Goal: Check status: Check status

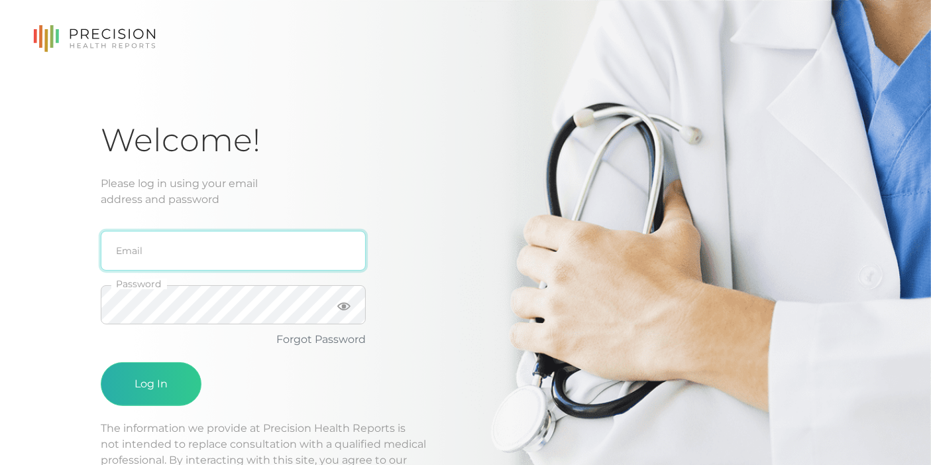
type input "[EMAIL_ADDRESS][DOMAIN_NAME]"
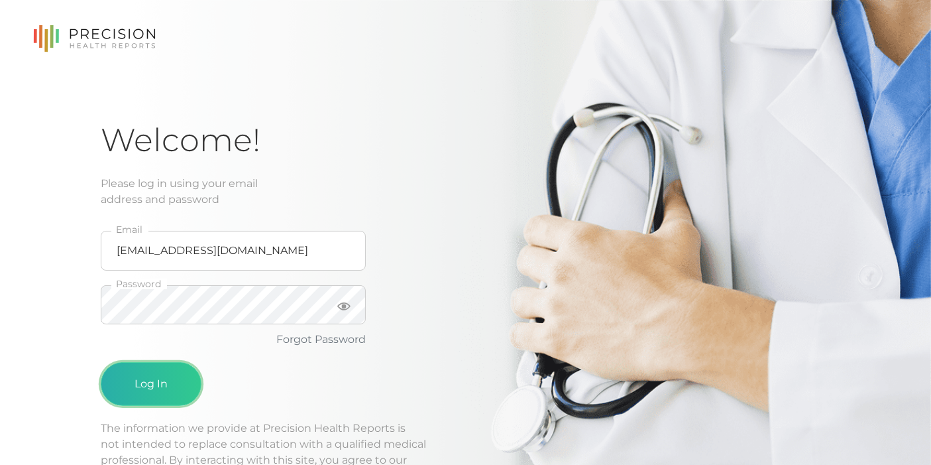
click at [157, 394] on button "Log In" at bounding box center [151, 384] width 101 height 44
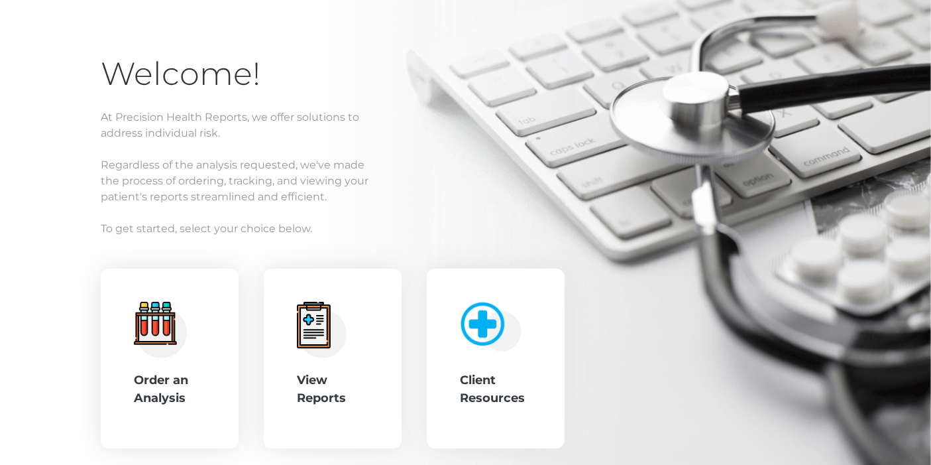
scroll to position [145, 0]
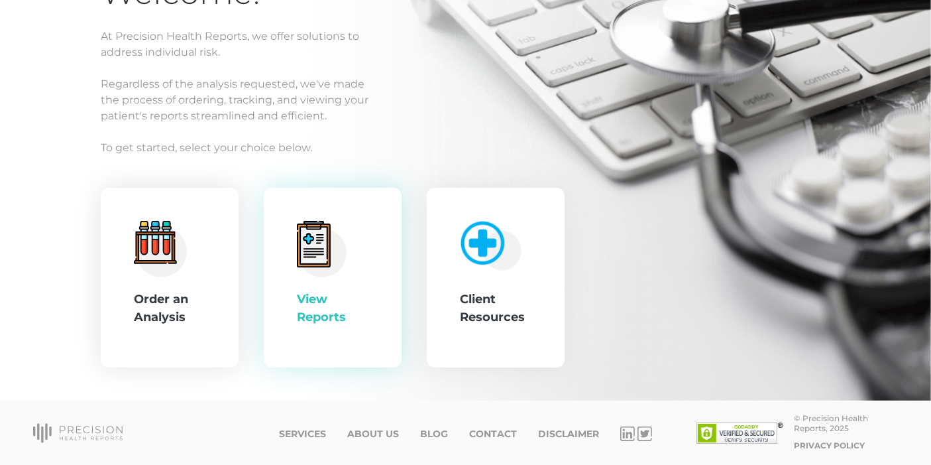
click at [324, 250] on icon at bounding box center [313, 245] width 27 height 37
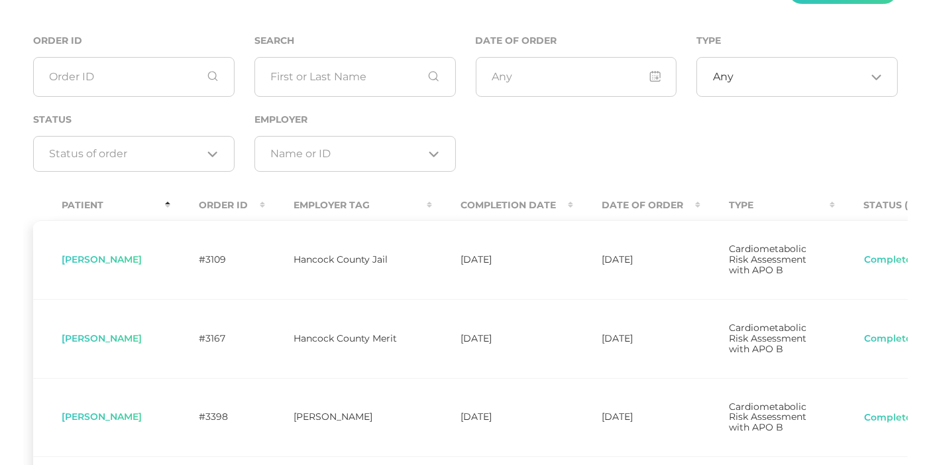
scroll to position [147, 0]
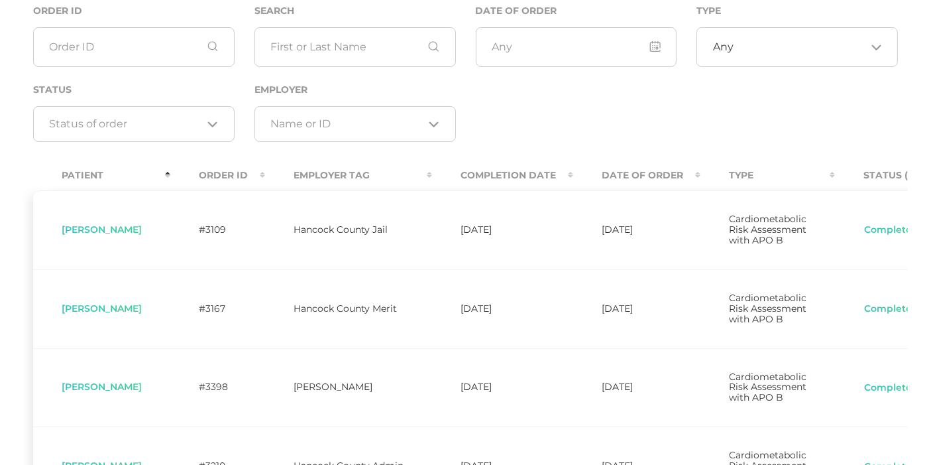
click at [569, 172] on th "Completion Date" at bounding box center [502, 175] width 141 height 30
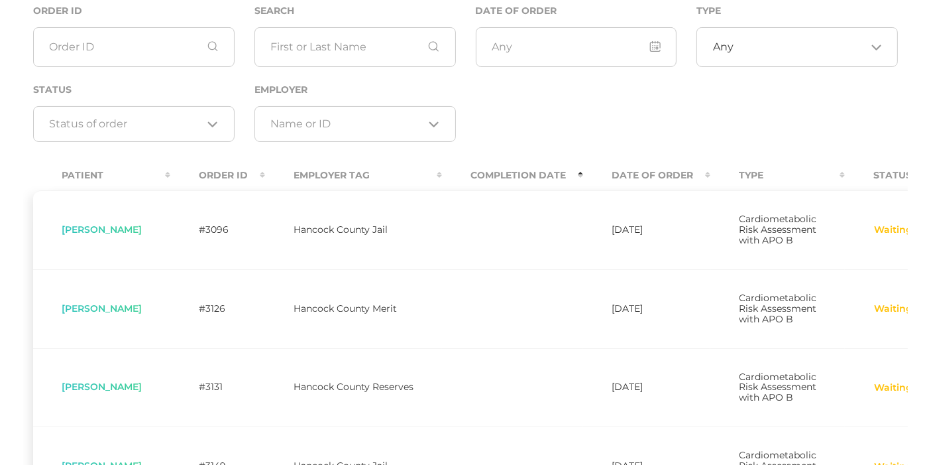
click at [577, 172] on th "Completion Date" at bounding box center [512, 175] width 141 height 30
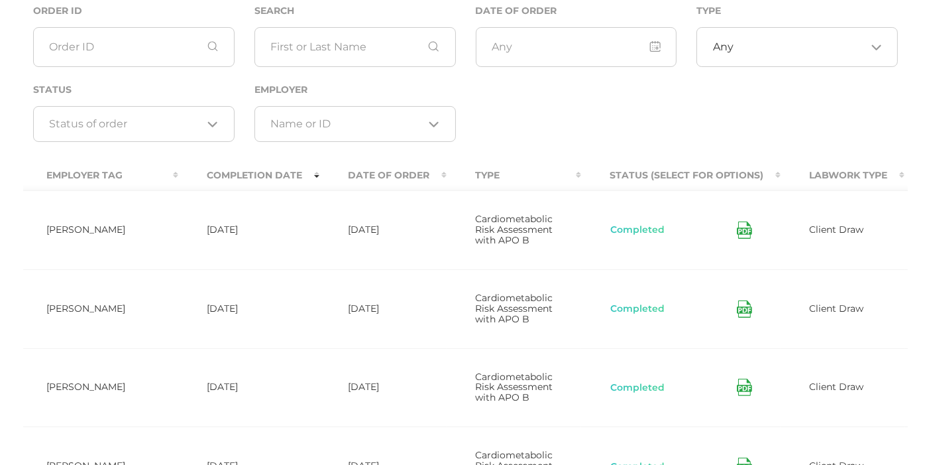
click at [737, 236] on icon at bounding box center [744, 229] width 15 height 17
